Goal: Transaction & Acquisition: Obtain resource

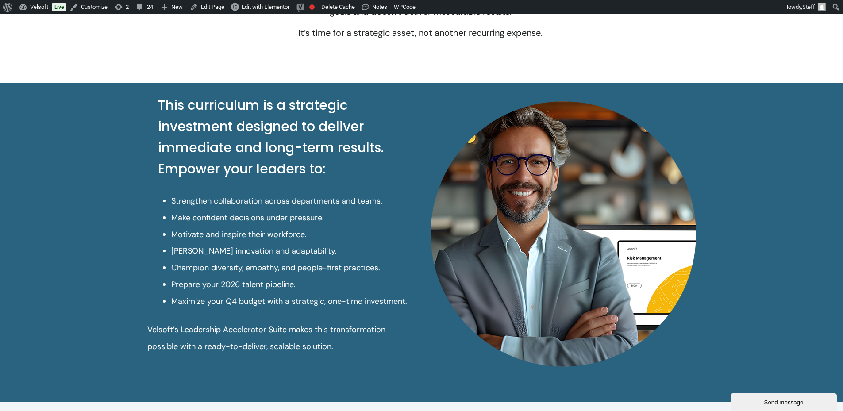
scroll to position [442, 0]
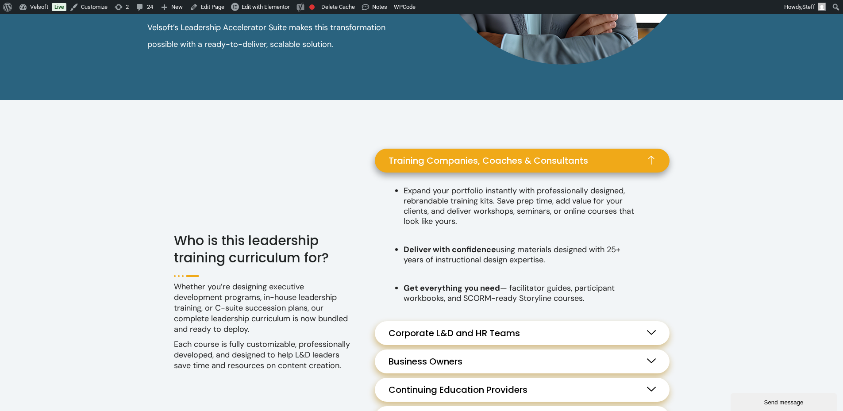
scroll to position [796, 0]
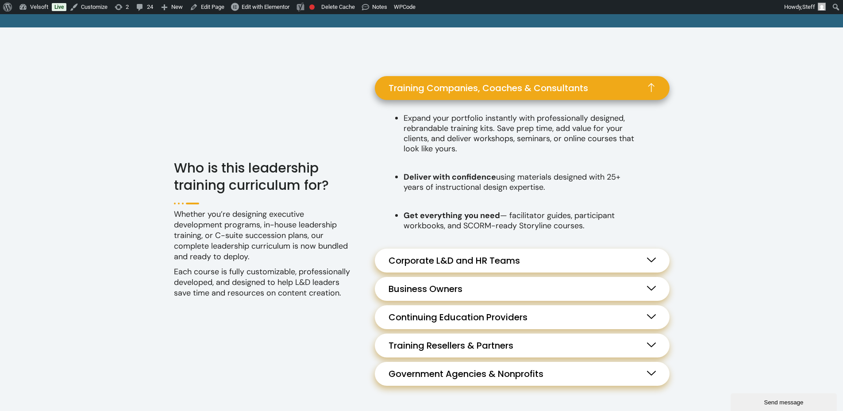
drag, startPoint x: 532, startPoint y: 249, endPoint x: 545, endPoint y: 254, distance: 13.3
click at [532, 249] on link "Corporate L&D and HR Teams" at bounding box center [522, 261] width 295 height 24
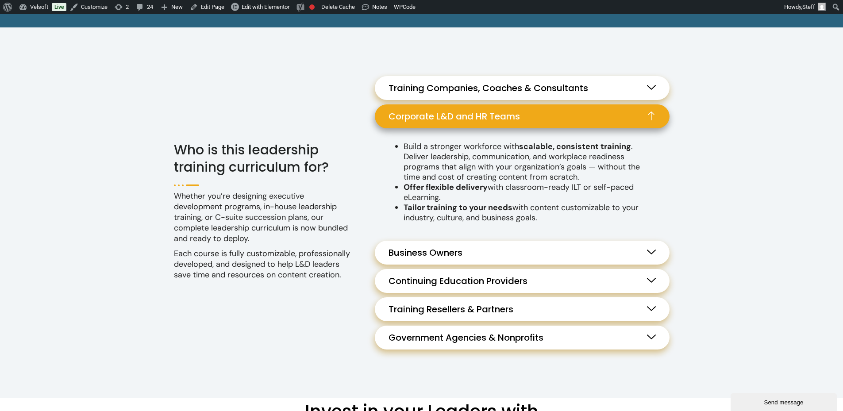
click at [554, 243] on link "Business Owners" at bounding box center [522, 253] width 295 height 24
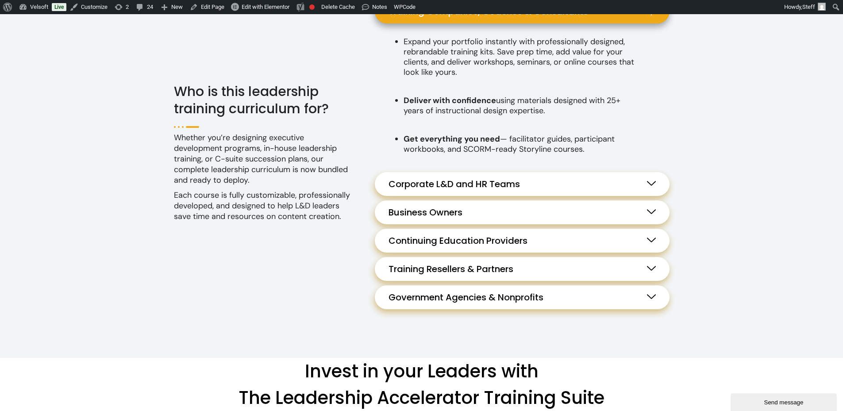
scroll to position [796, 0]
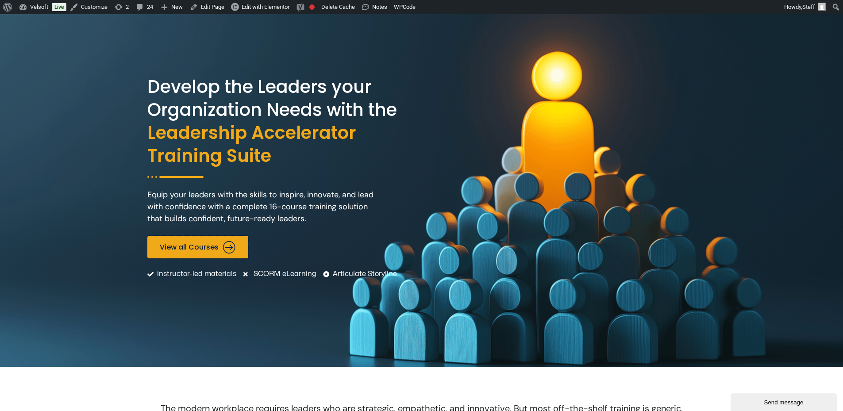
drag, startPoint x: 228, startPoint y: 240, endPoint x: 284, endPoint y: 241, distance: 56.2
click at [228, 240] on span at bounding box center [227, 248] width 17 height 18
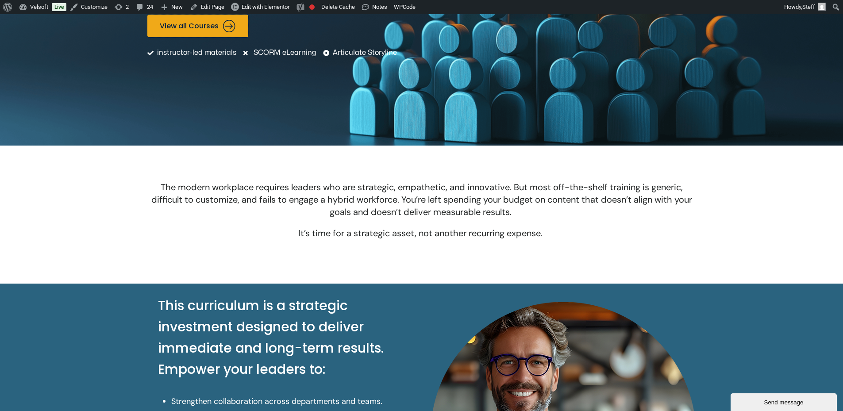
scroll to position [228, 0]
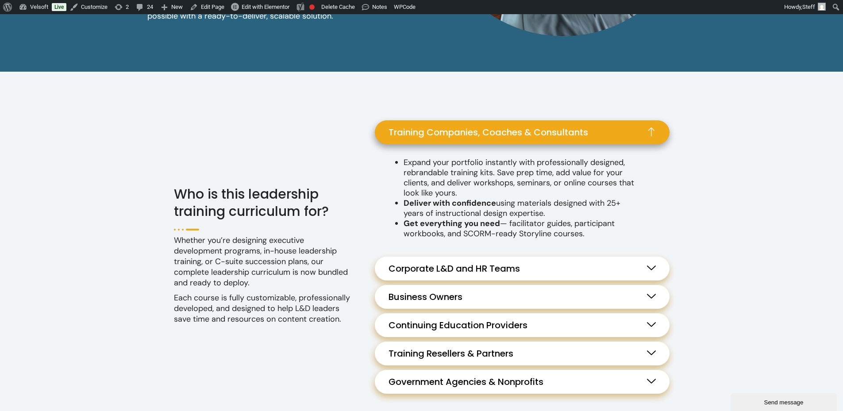
click at [583, 259] on link "Corporate L&D and HR Teams" at bounding box center [522, 269] width 295 height 24
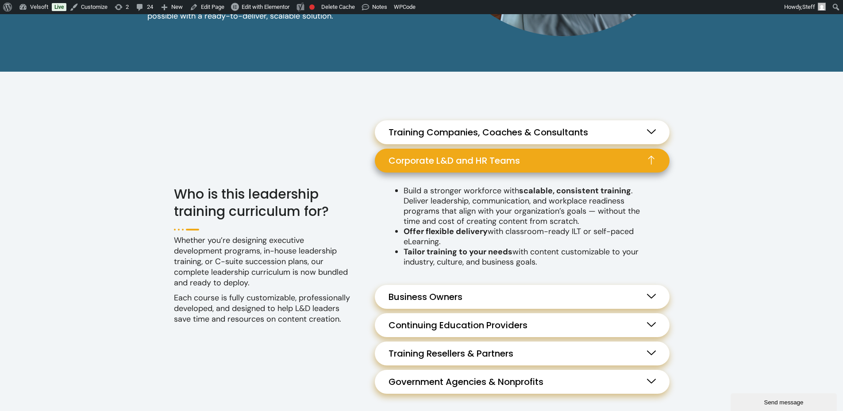
click at [642, 138] on link "Training Companies, Coaches & Consultants" at bounding box center [522, 132] width 295 height 24
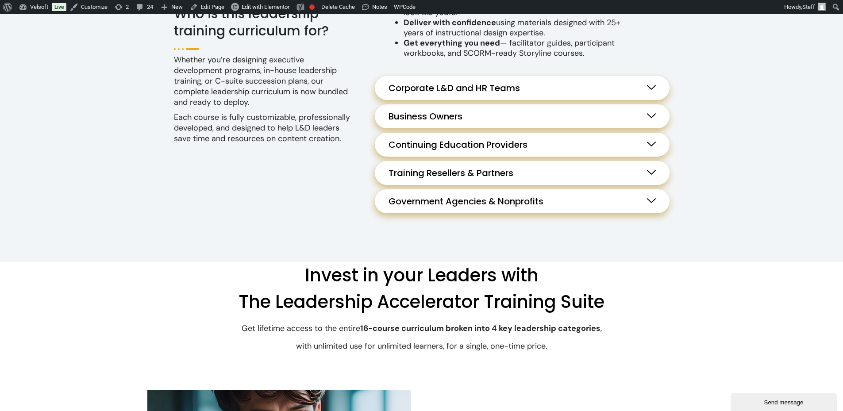
scroll to position [1017, 0]
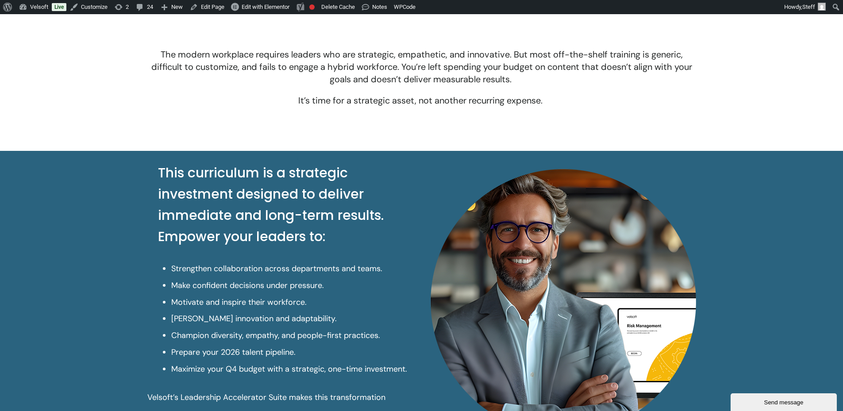
scroll to position [177, 0]
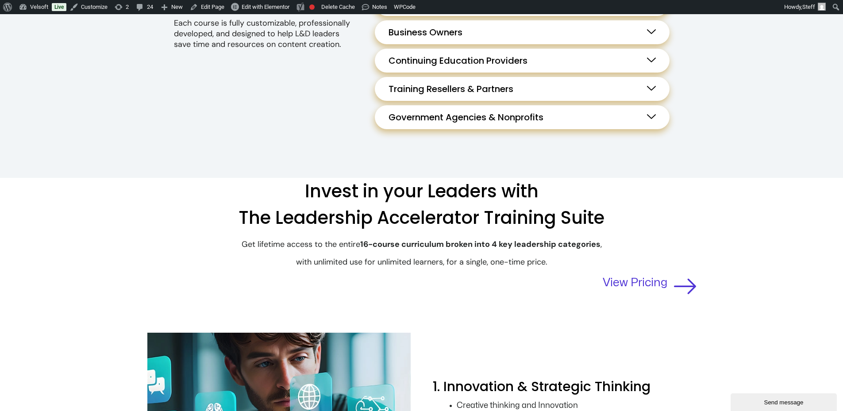
scroll to position [885, 0]
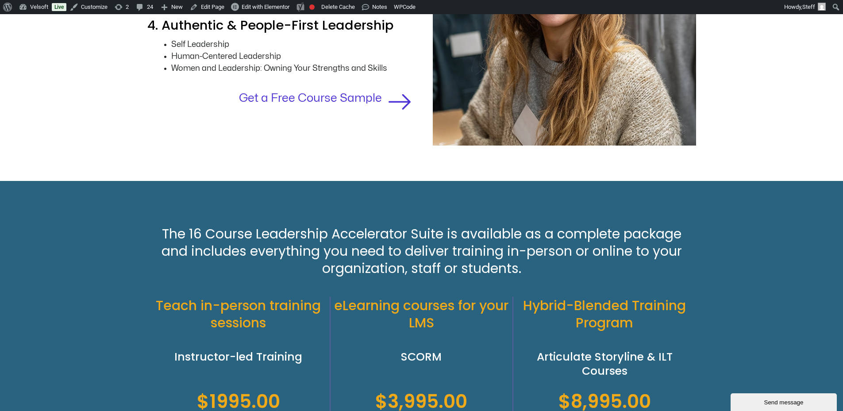
scroll to position [1796, 0]
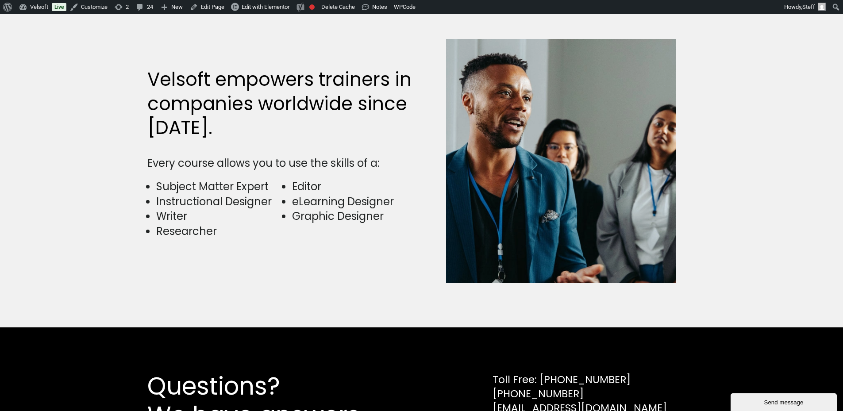
scroll to position [2212, 0]
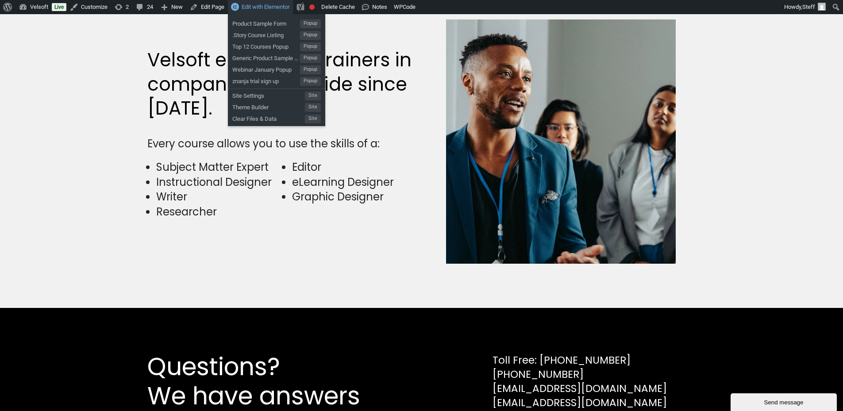
click at [276, 11] on link "Edit with Elementor" at bounding box center [260, 7] width 65 height 14
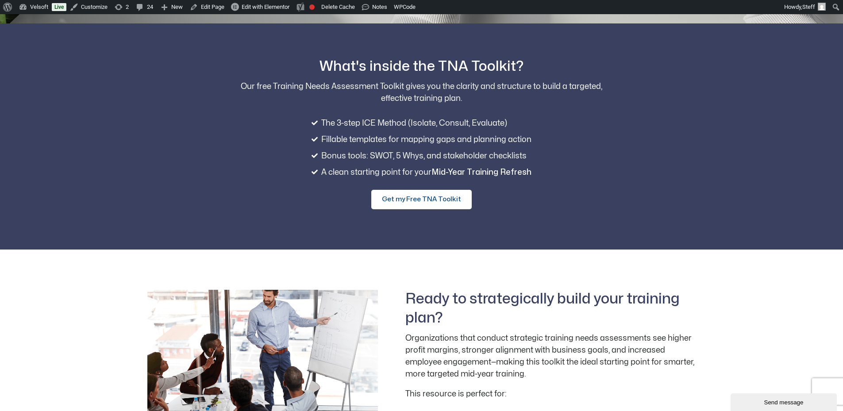
scroll to position [364, 0]
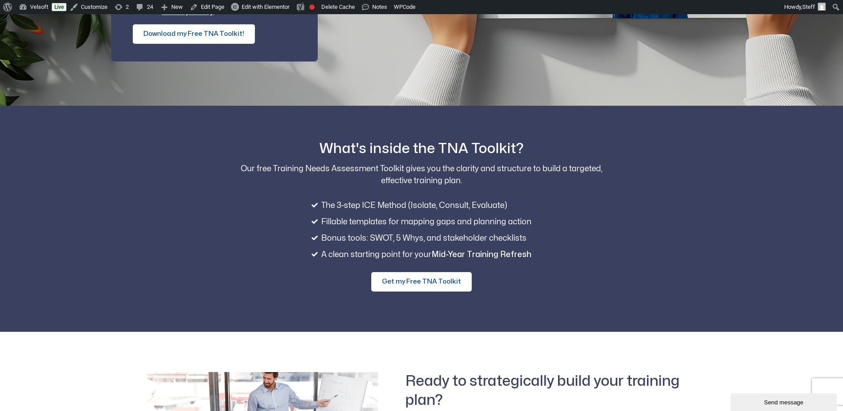
click at [207, 37] on span "Download my Free TNA Toolkit!" at bounding box center [193, 34] width 101 height 11
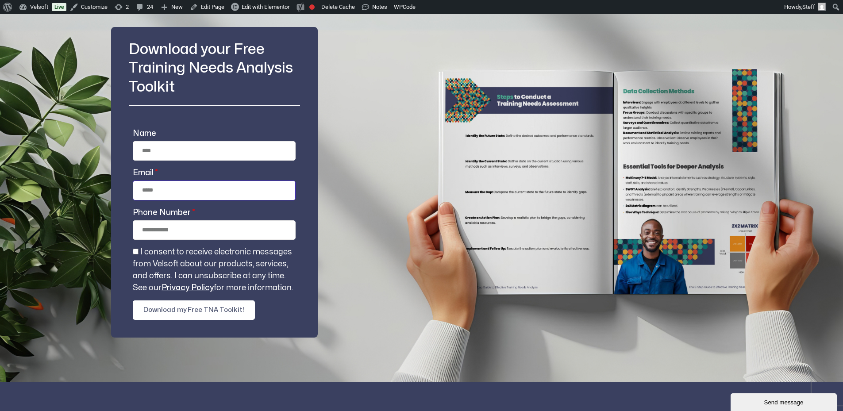
scroll to position [66, 0]
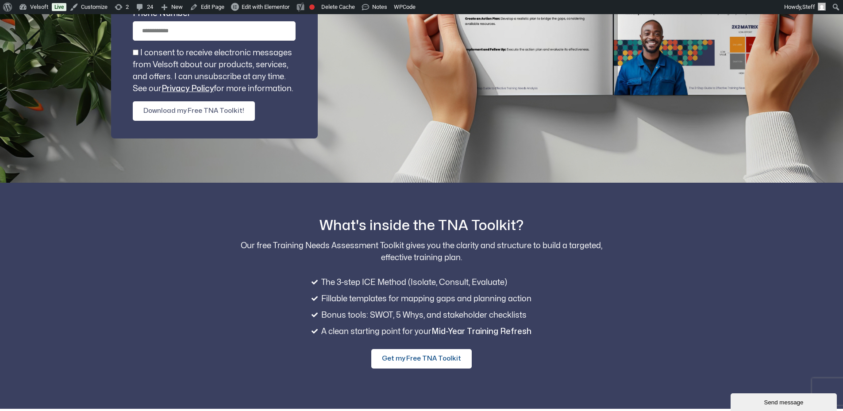
click at [424, 362] on span "Get my Free TNA Toolkit" at bounding box center [421, 358] width 79 height 11
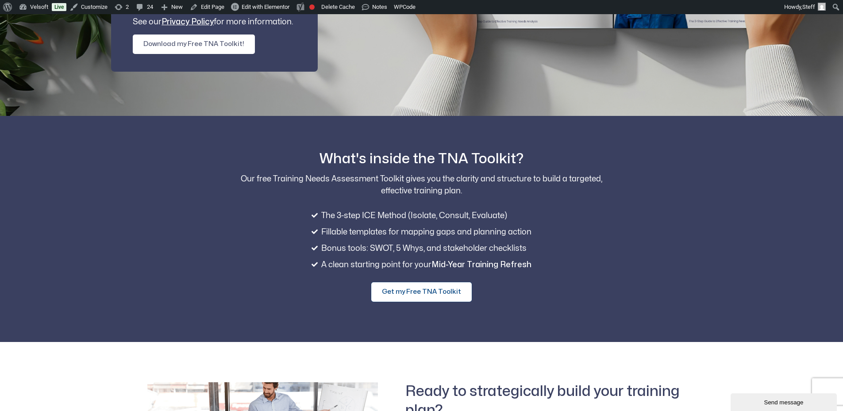
scroll to position [88, 0]
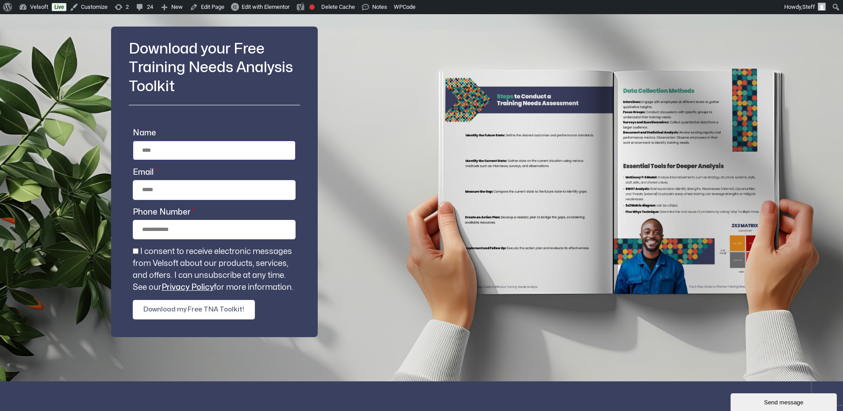
click at [182, 146] on input "Name" at bounding box center [214, 150] width 163 height 19
type input "**********"
click at [128, 252] on div "I consent to receive electronic messages from Velsoft about our products, servi…" at bounding box center [213, 270] width 173 height 48
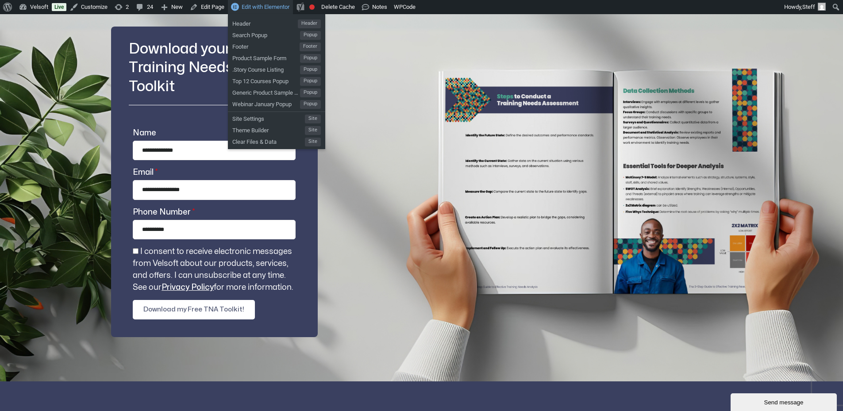
click at [267, 3] on link "Edit with Elementor" at bounding box center [260, 7] width 65 height 14
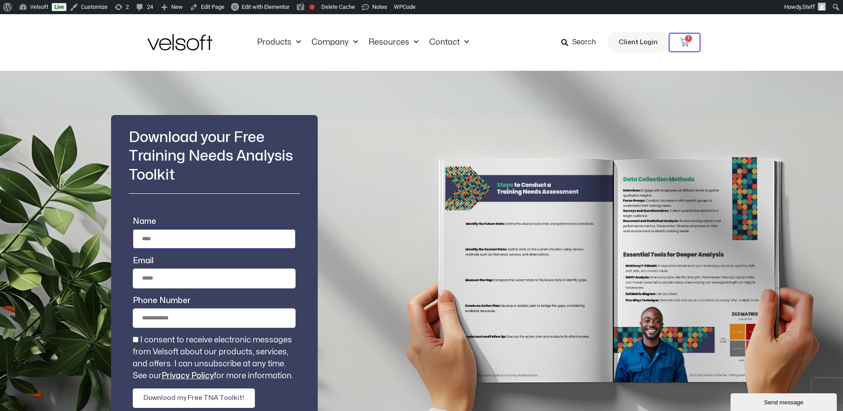
click at [174, 237] on input "Name" at bounding box center [214, 238] width 163 height 19
type input "**********"
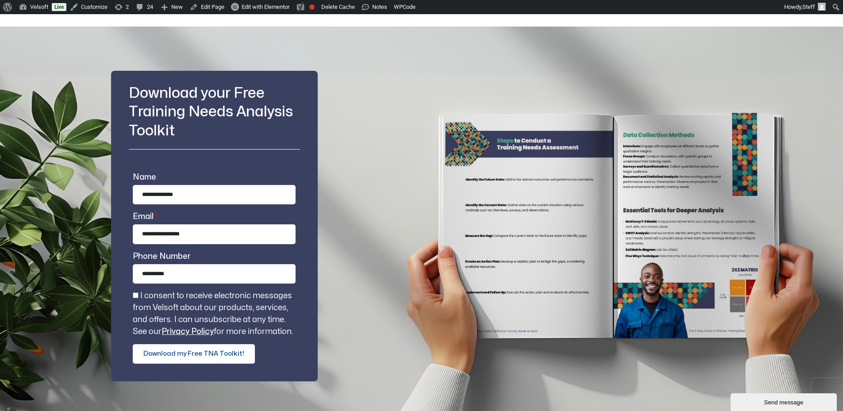
scroll to position [133, 0]
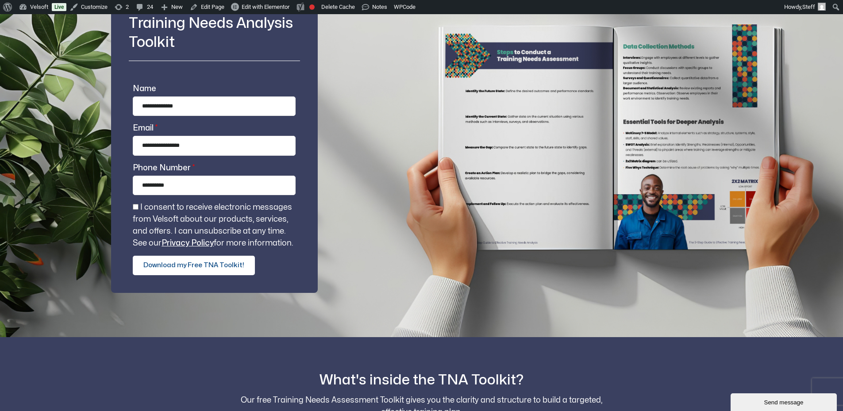
click at [216, 269] on span "Download my Free TNA Toolkit!" at bounding box center [193, 265] width 101 height 11
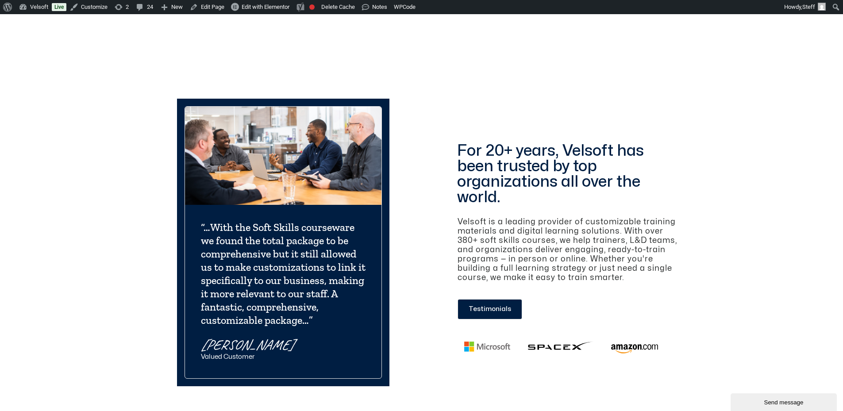
scroll to position [619, 0]
